Goal: Task Accomplishment & Management: Use online tool/utility

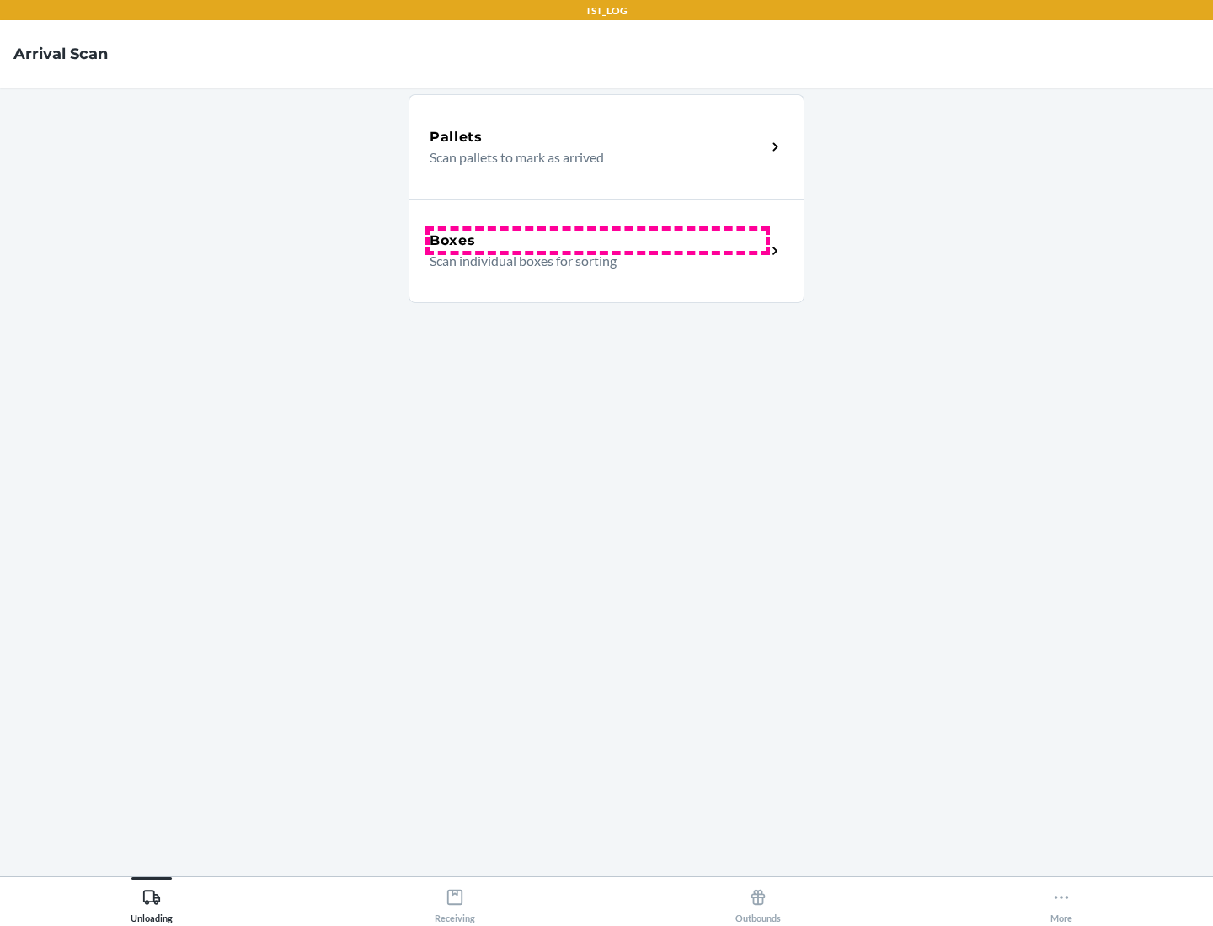
click at [597, 241] on div "Boxes" at bounding box center [597, 241] width 336 height 20
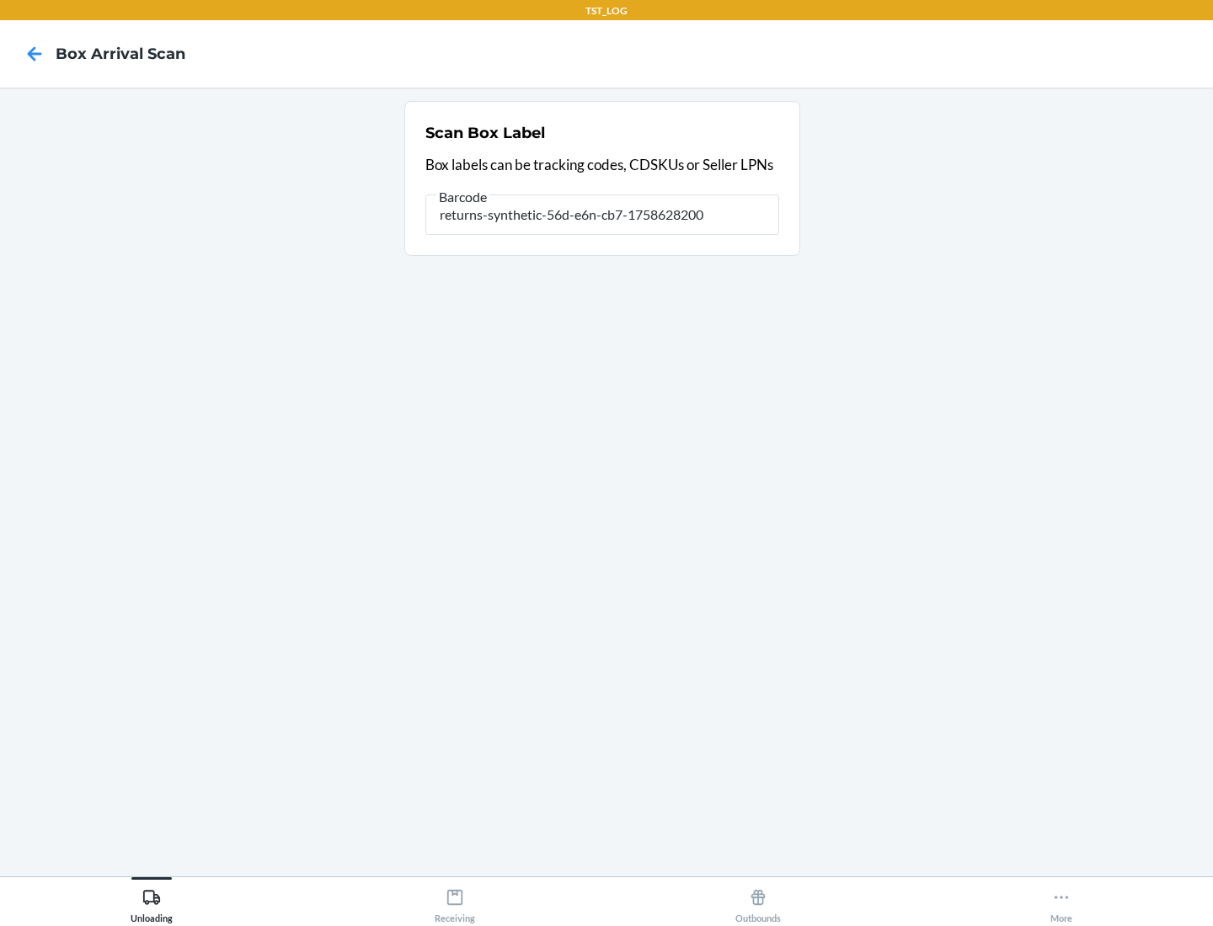
type input "returns-synthetic-56d-e6n-cb7-1758628200"
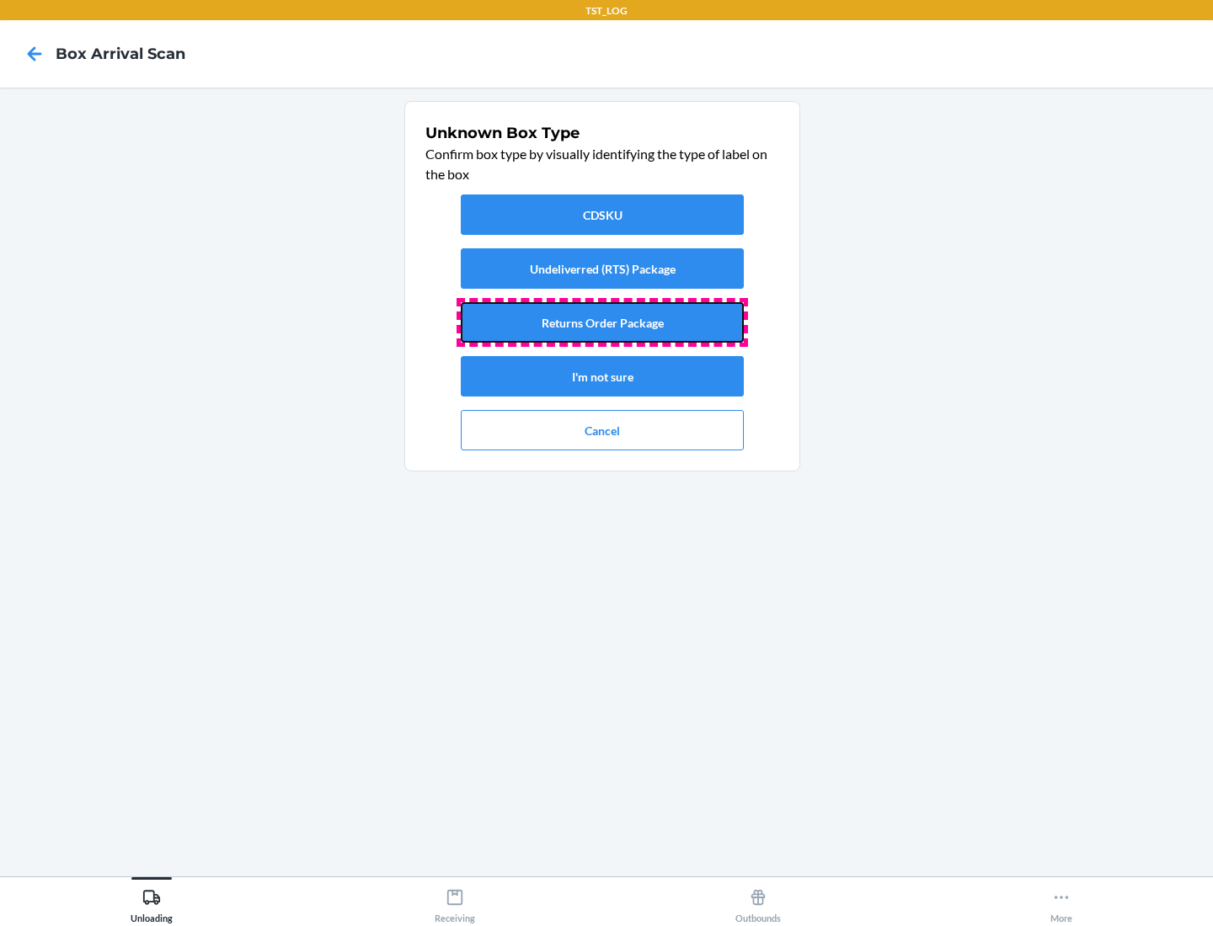
click at [602, 323] on button "Returns Order Package" at bounding box center [602, 322] width 283 height 40
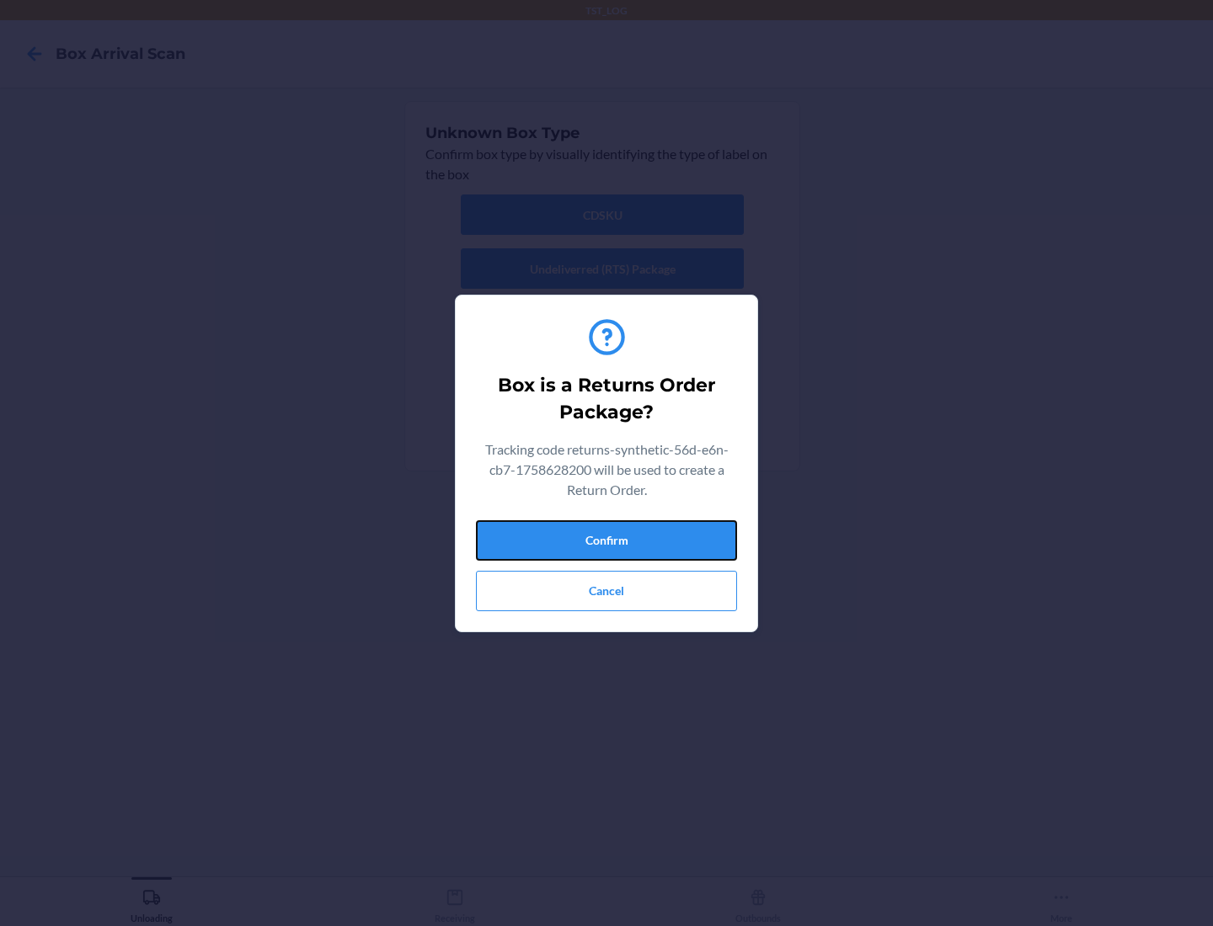
click at [606, 540] on button "Confirm" at bounding box center [606, 540] width 261 height 40
